Goal: Information Seeking & Learning: Learn about a topic

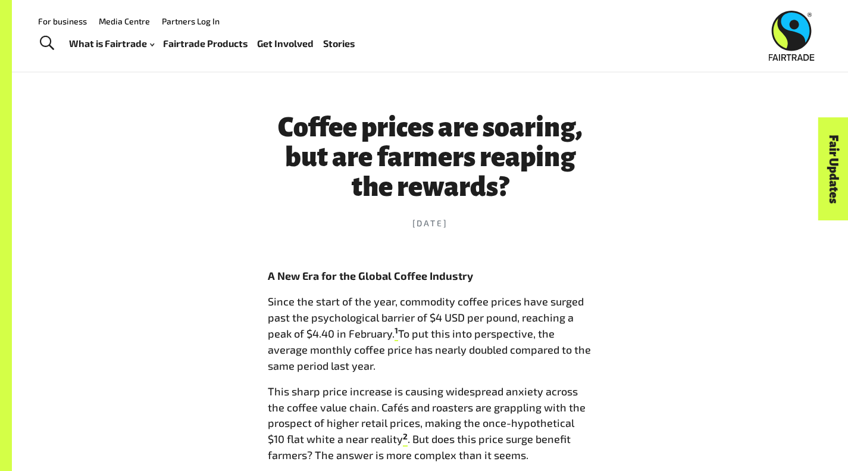
scroll to position [371, 0]
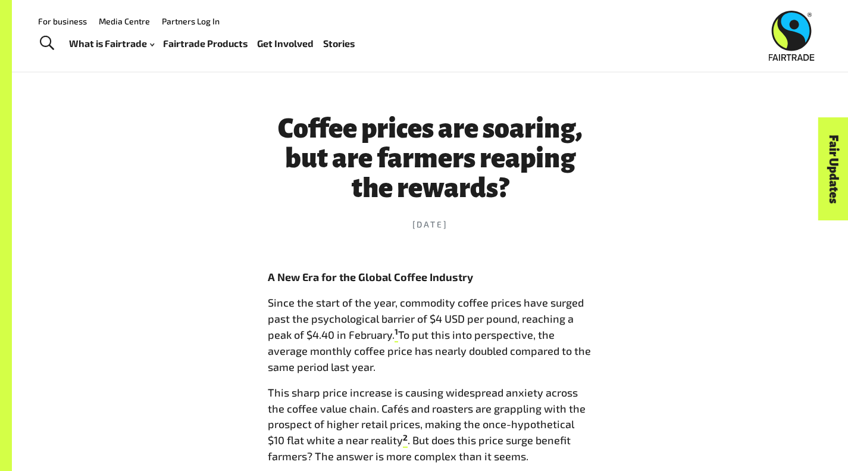
drag, startPoint x: 440, startPoint y: 364, endPoint x: 561, endPoint y: 382, distance: 122.2
click at [561, 375] on p "Since the start of the year, commodity coffee prices have surged past the psych…" at bounding box center [430, 335] width 325 height 80
click at [457, 337] on p "Since the start of the year, commodity coffee prices have surged past the psych…" at bounding box center [430, 335] width 325 height 80
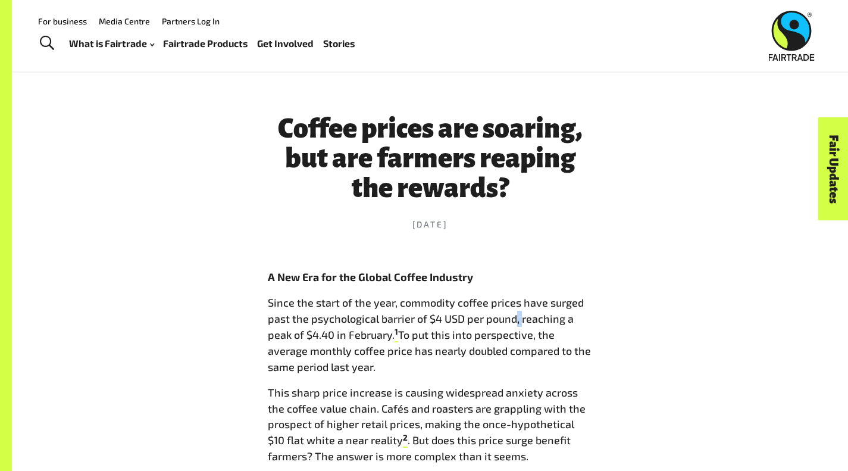
click at [457, 337] on p "Since the start of the year, commodity coffee prices have surged past the psych…" at bounding box center [430, 335] width 325 height 80
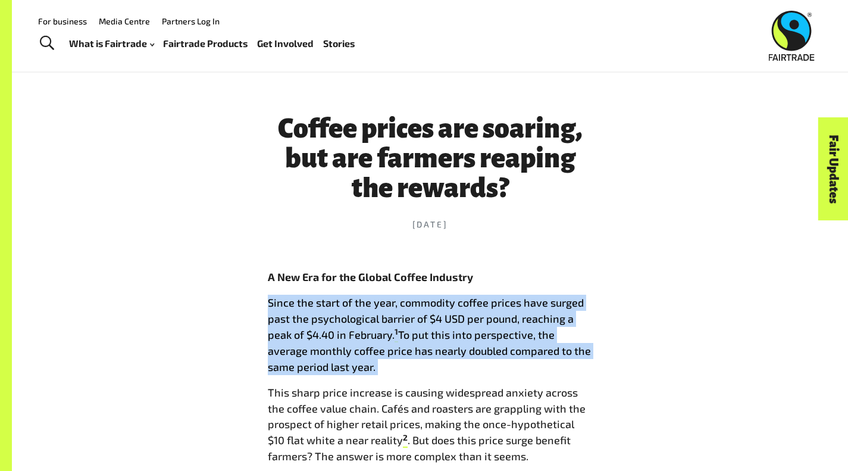
click at [457, 337] on p "Since the start of the year, commodity coffee prices have surged past the psych…" at bounding box center [430, 335] width 325 height 80
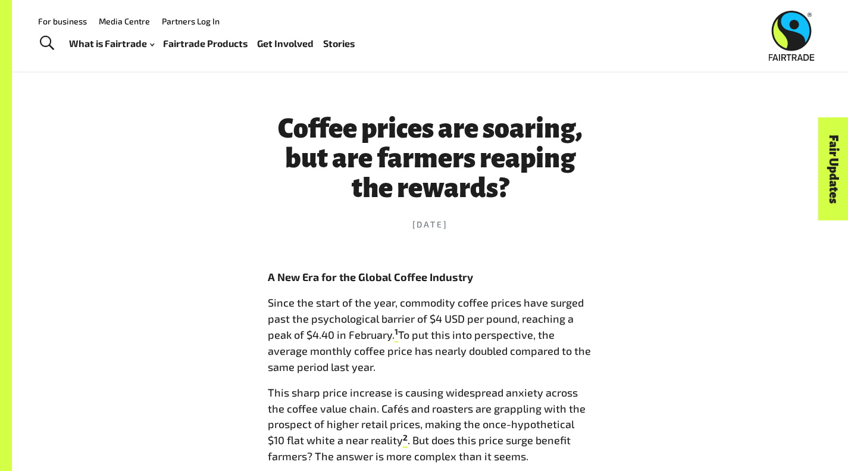
click at [457, 337] on p "Since the start of the year, commodity coffee prices have surged past the psych…" at bounding box center [430, 335] width 325 height 80
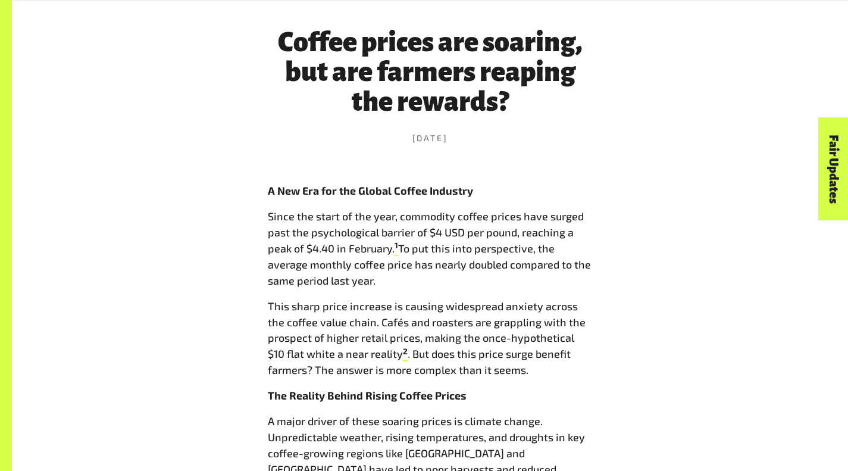
scroll to position [461, 0]
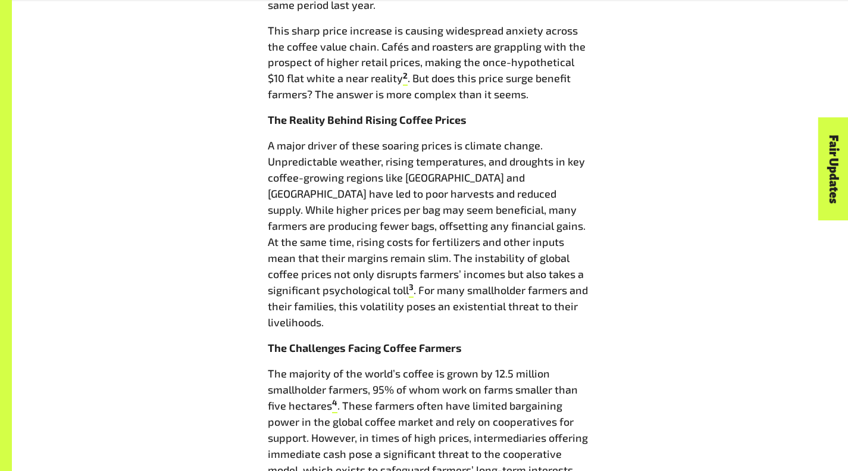
scroll to position [730, 0]
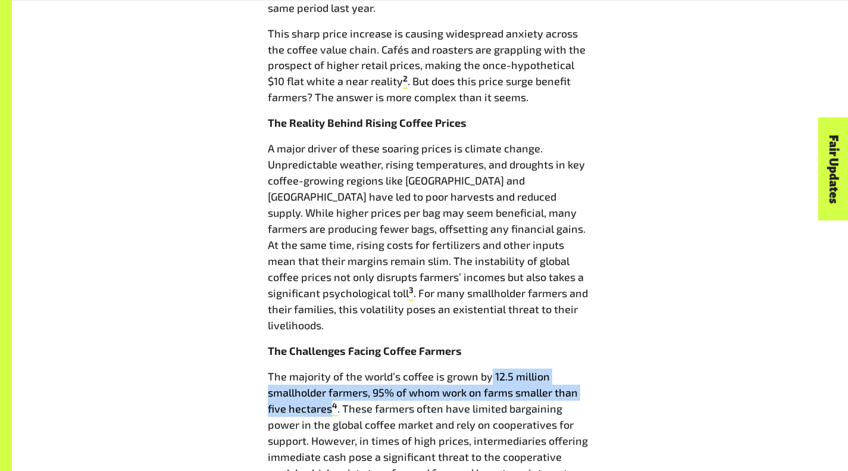
drag, startPoint x: 474, startPoint y: 354, endPoint x: 565, endPoint y: 371, distance: 93.2
click at [565, 371] on p "The majority of the world’s coffee is grown by 12.5 million smallholder farmers…" at bounding box center [430, 424] width 325 height 112
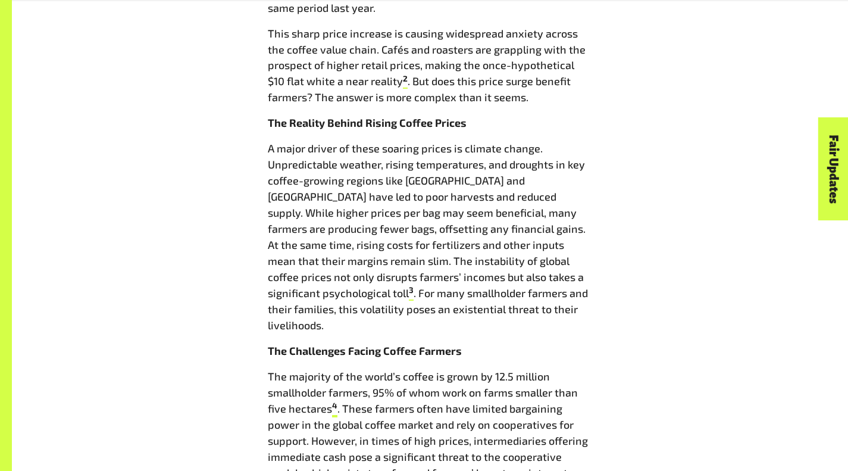
drag, startPoint x: 475, startPoint y: 355, endPoint x: 568, endPoint y: 372, distance: 94.3
click at [568, 372] on p "The majority of the world’s coffee is grown by 12.5 million smallholder farmers…" at bounding box center [430, 424] width 325 height 112
copy p "12.5 million smallholder farmers, 95% of whom work on farms smaller than five h…"
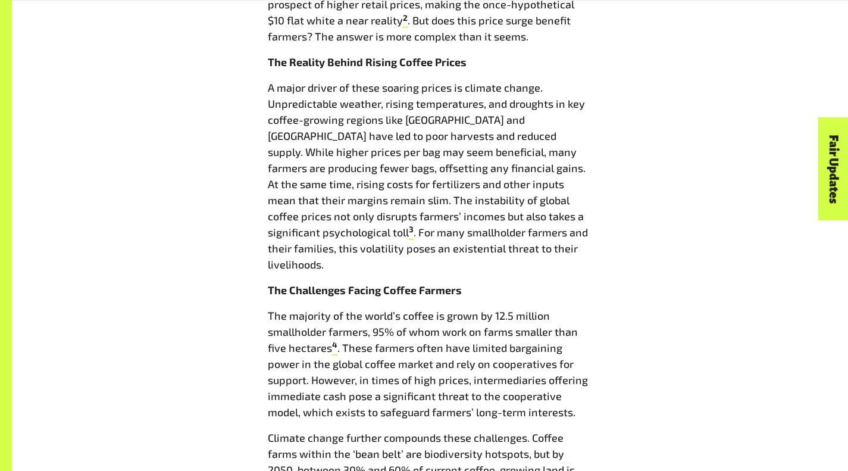
scroll to position [791, 0]
click at [619, 383] on div "Coffee prices are soaring, but are farmers reaping the rewards? [DATE] A New Er…" at bounding box center [430, 322] width 679 height 1333
click at [627, 371] on div "Coffee prices are soaring, but are farmers reaping the rewards? [DATE] A New Er…" at bounding box center [430, 322] width 679 height 1333
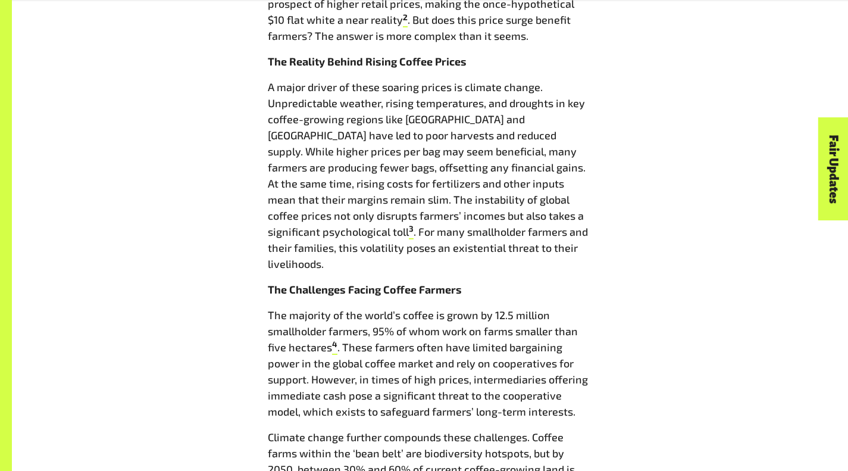
click at [627, 371] on div "Coffee prices are soaring, but are farmers reaping the rewards? [DATE] A New Er…" at bounding box center [430, 322] width 679 height 1333
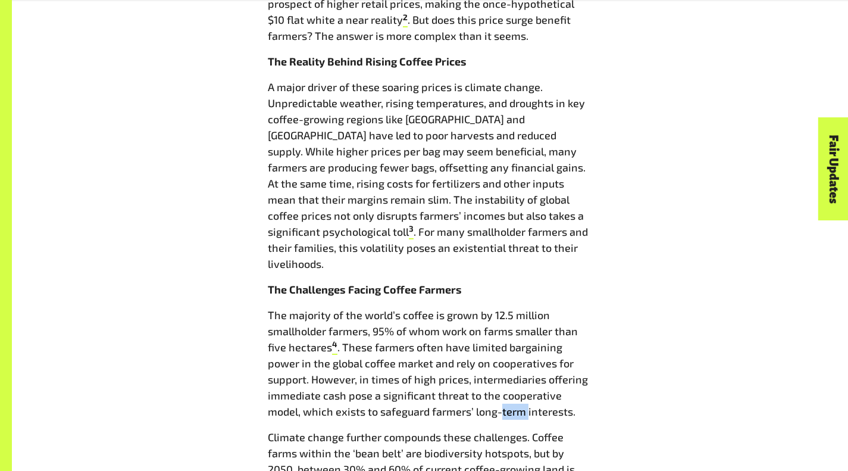
click at [627, 371] on div "Coffee prices are soaring, but are farmers reaping the rewards? [DATE] A New Er…" at bounding box center [430, 322] width 679 height 1333
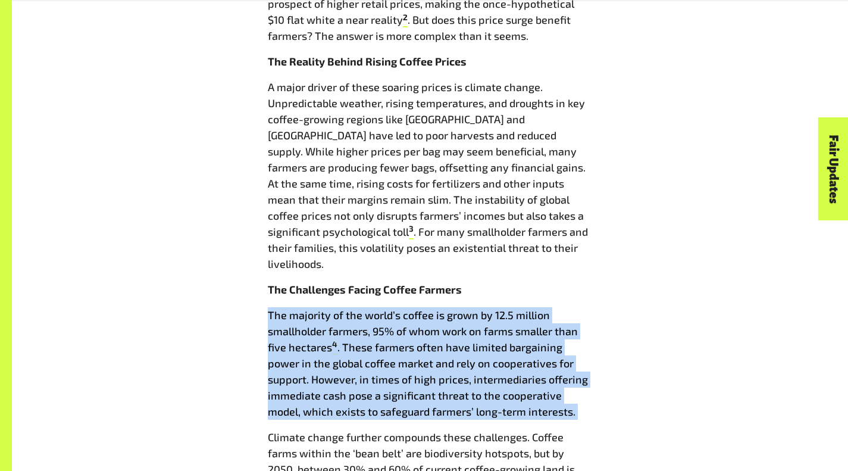
click at [627, 371] on div "Coffee prices are soaring, but are farmers reaping the rewards? [DATE] A New Er…" at bounding box center [430, 322] width 679 height 1333
click at [620, 370] on div "Coffee prices are soaring, but are farmers reaping the rewards? [DATE] A New Er…" at bounding box center [430, 322] width 679 height 1333
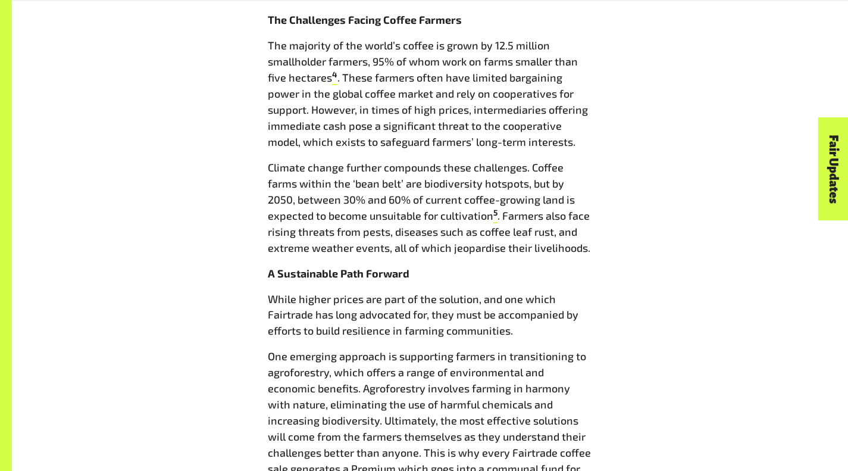
scroll to position [1058, 0]
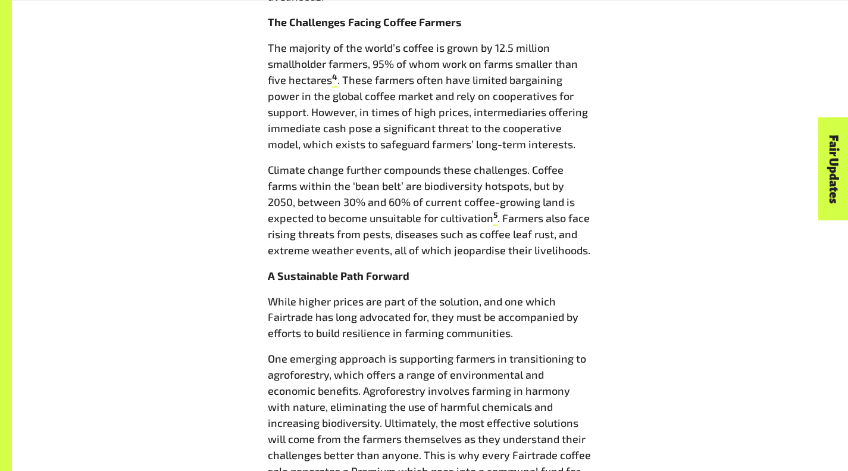
click at [708, 300] on div "Coffee prices are soaring, but are farmers reaping the rewards? [DATE] A New Er…" at bounding box center [430, 55] width 679 height 1333
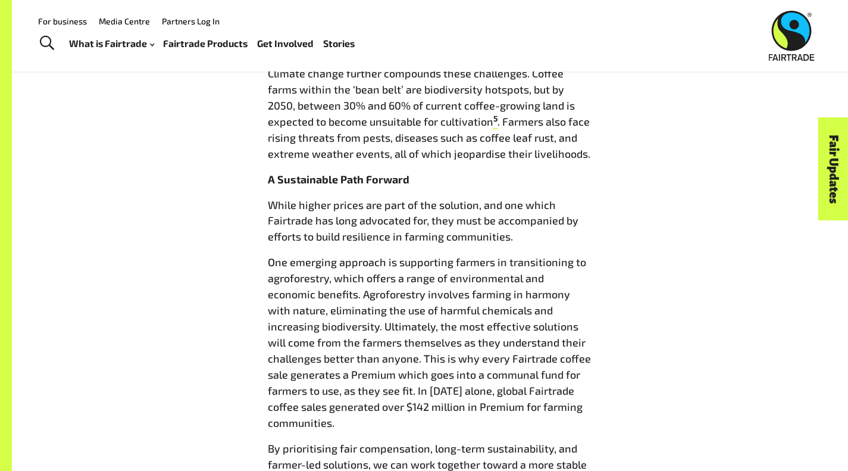
scroll to position [1150, 0]
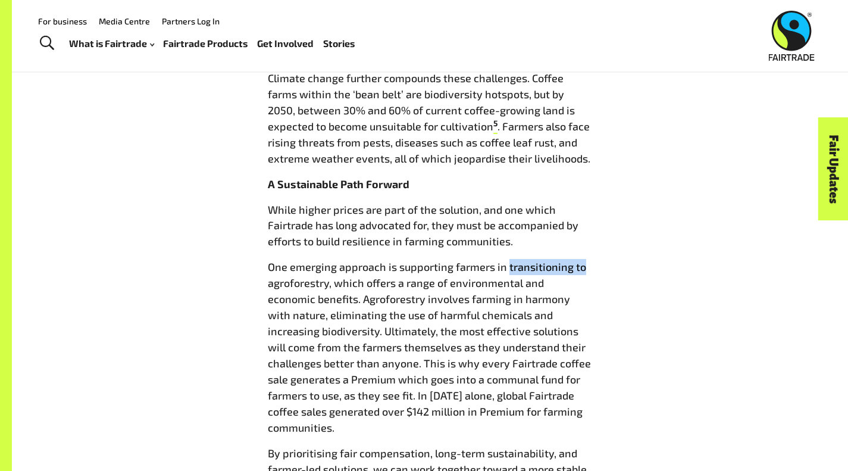
drag, startPoint x: 492, startPoint y: 246, endPoint x: 610, endPoint y: 251, distance: 118.6
